Goal: Complete application form

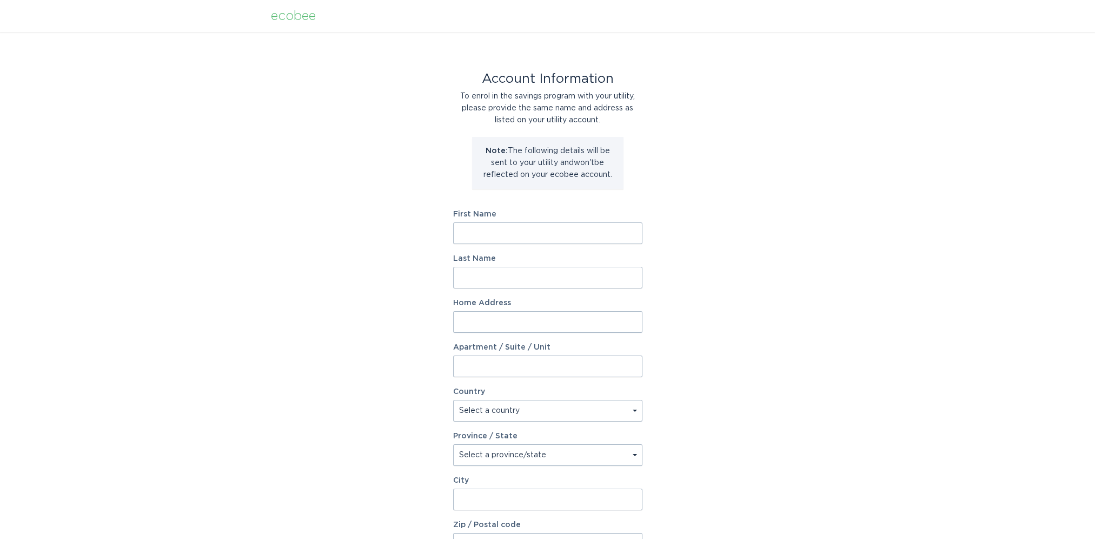
click at [459, 233] on input "First Name" at bounding box center [547, 233] width 189 height 22
type input "Mark"
type input "Etter"
type input "4321 Grassy Field Dr"
select select "US"
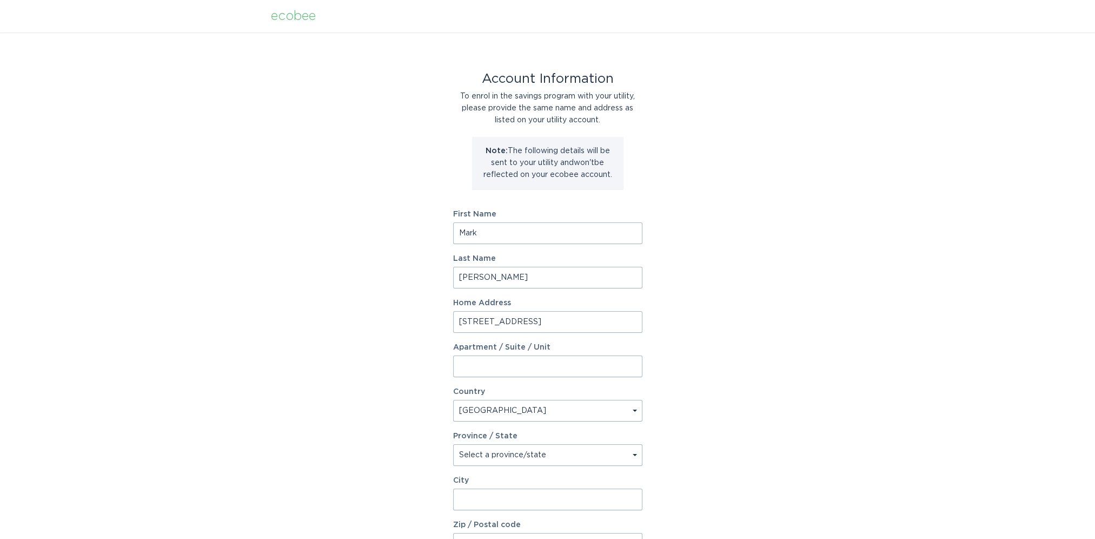
type input "Raleigh"
type input "27610"
select select "NC"
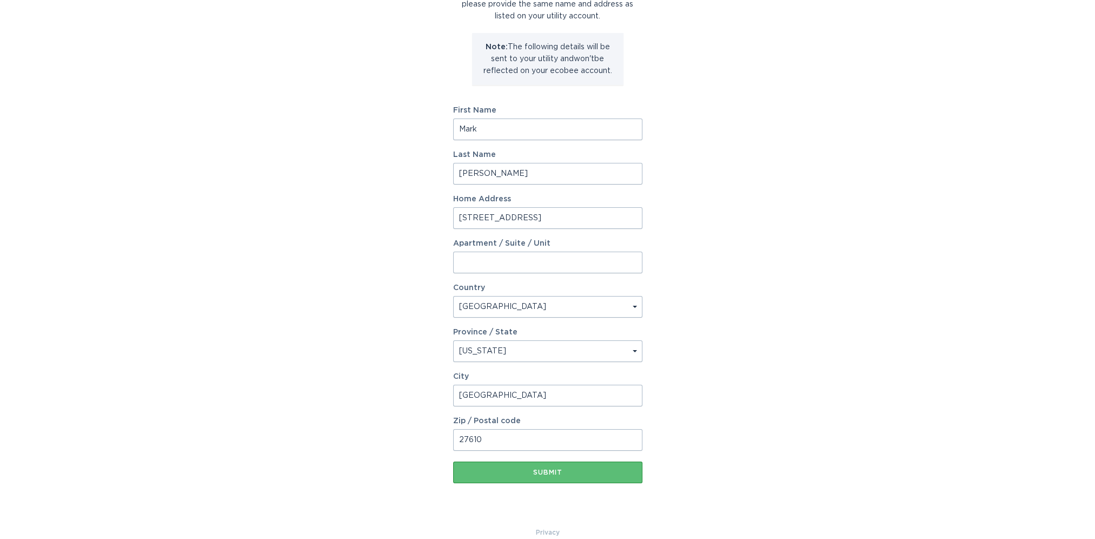
scroll to position [108, 0]
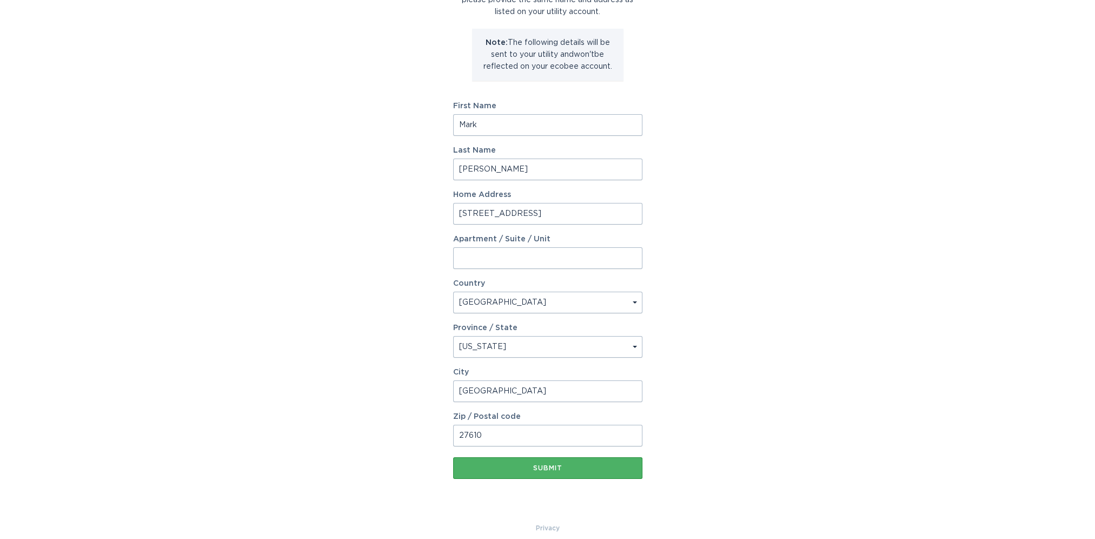
click at [547, 468] on div "Submit" at bounding box center [548, 467] width 178 height 6
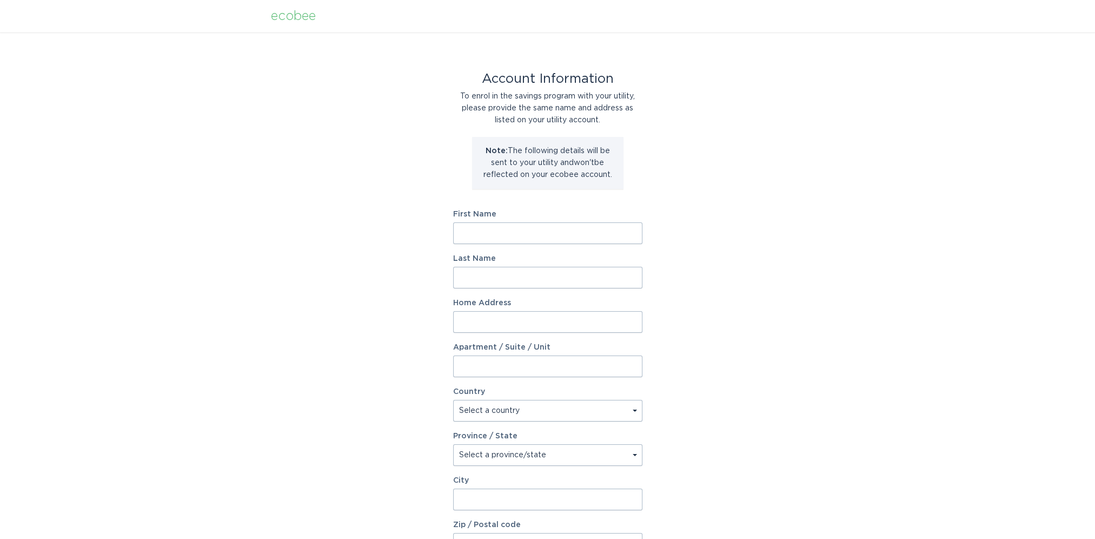
click at [482, 228] on input "First Name" at bounding box center [547, 233] width 189 height 22
type input "Mark"
type input "Etter"
type input "4321 Grassy Field Dr"
select select "US"
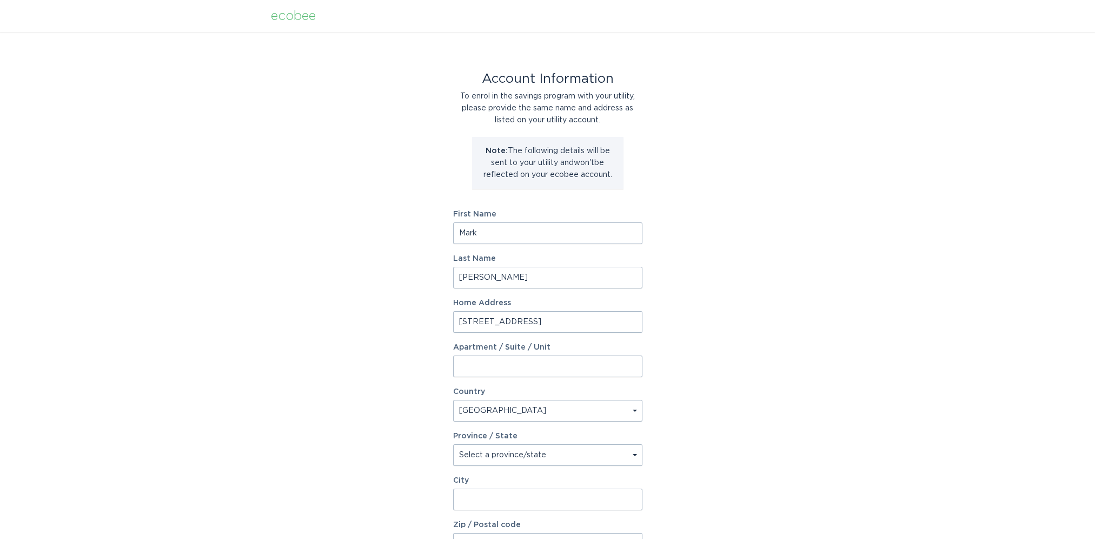
type input "Raleigh"
type input "27610"
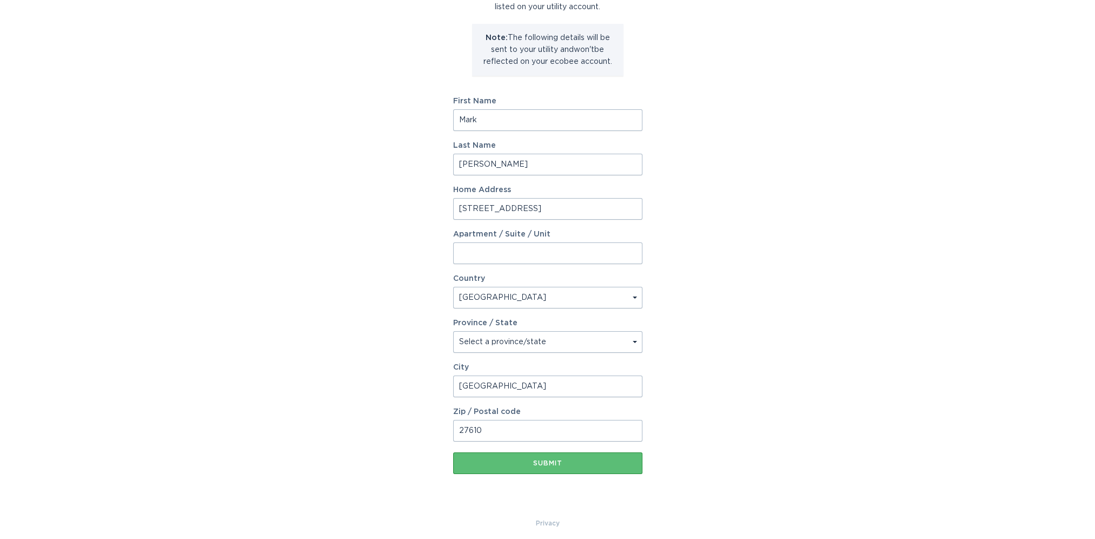
scroll to position [119, 0]
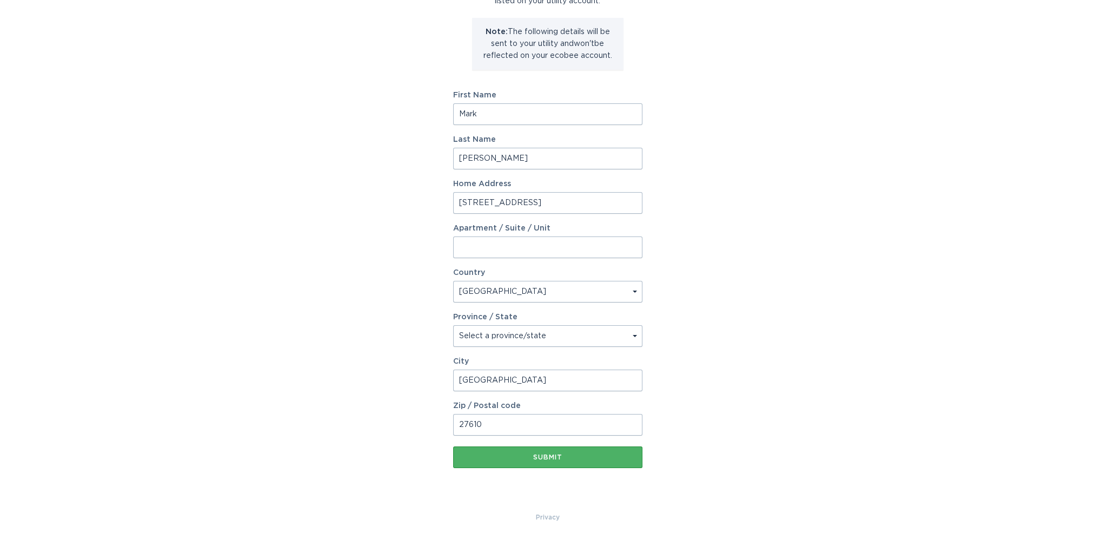
click at [546, 454] on div "Submit" at bounding box center [548, 457] width 178 height 6
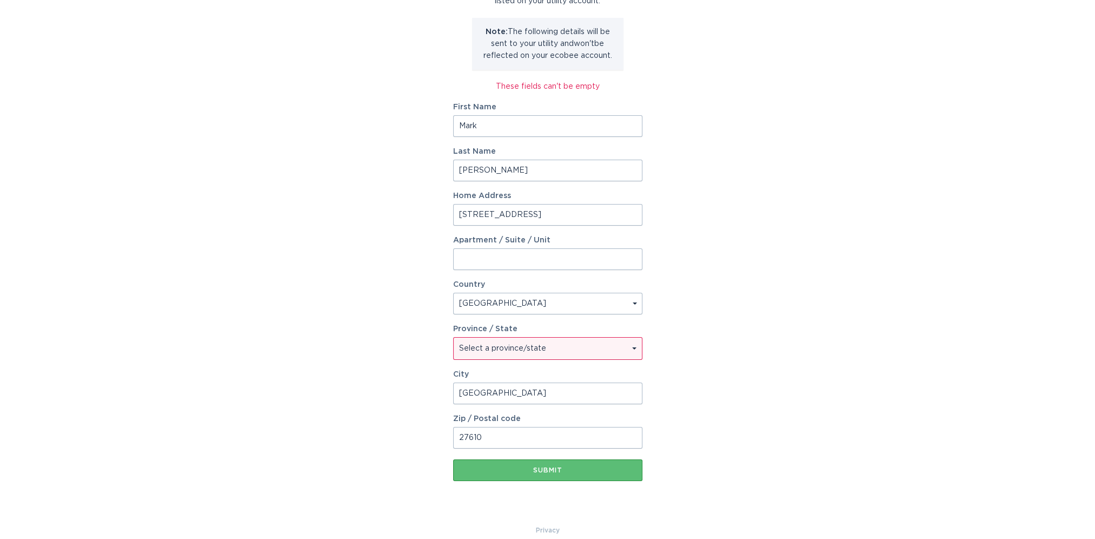
click at [543, 349] on select "Select a province/state Alabama Alaska American Samoa Arizona Arkansas Californ…" at bounding box center [548, 348] width 188 height 22
select select "NC"
click at [454, 337] on select "Select a province/state Alabama Alaska American Samoa Arizona Arkansas Californ…" at bounding box center [548, 348] width 188 height 22
click at [545, 467] on div "Submit" at bounding box center [548, 470] width 178 height 6
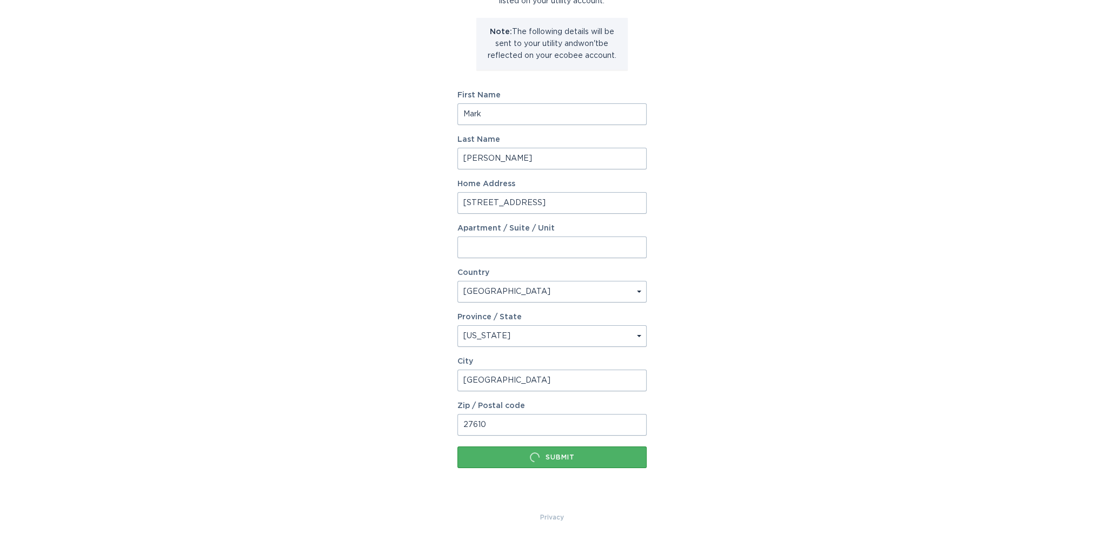
scroll to position [0, 0]
